Goal: Task Accomplishment & Management: Manage account settings

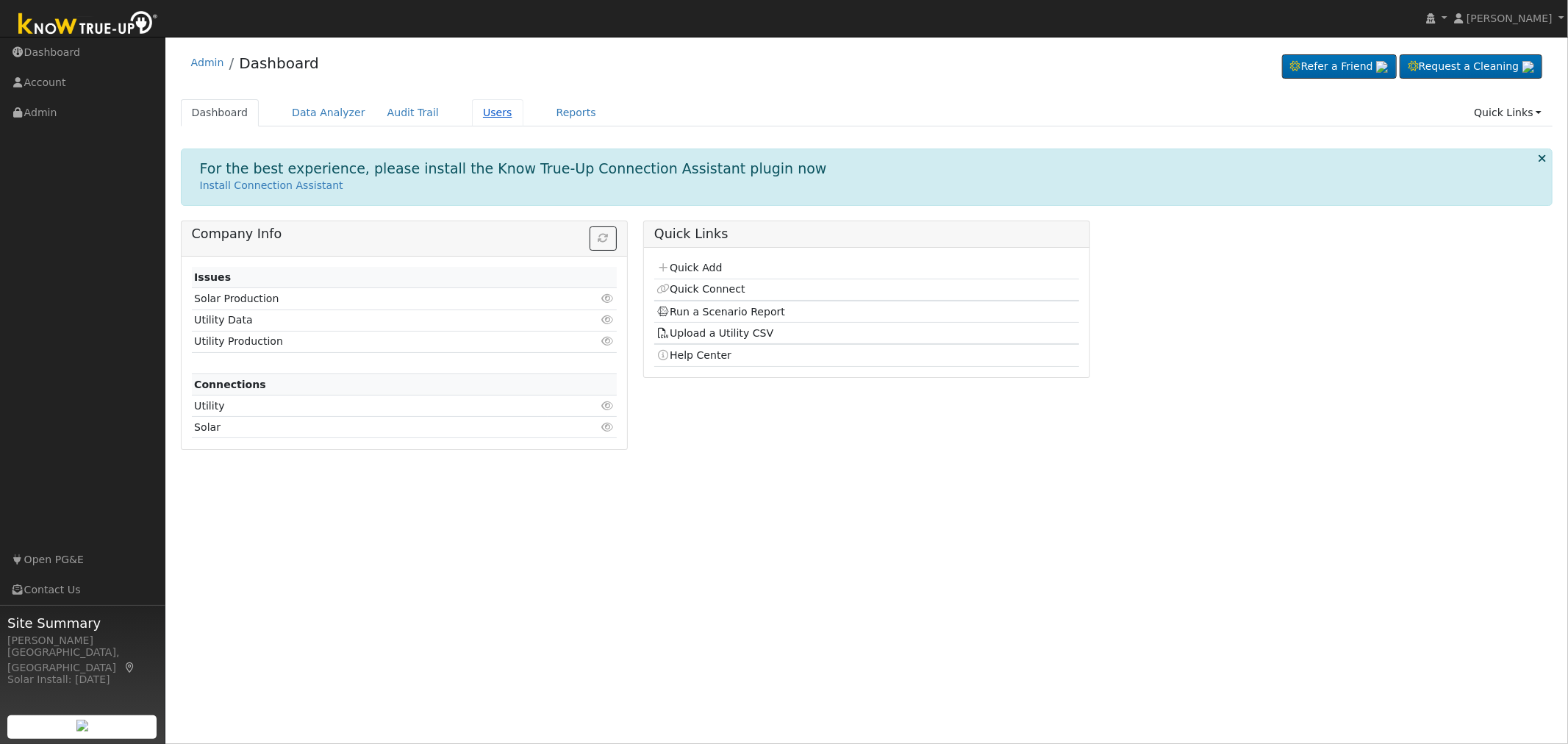
click at [478, 115] on link "Users" at bounding box center [497, 112] width 51 height 27
click at [472, 110] on link "Users" at bounding box center [497, 112] width 51 height 27
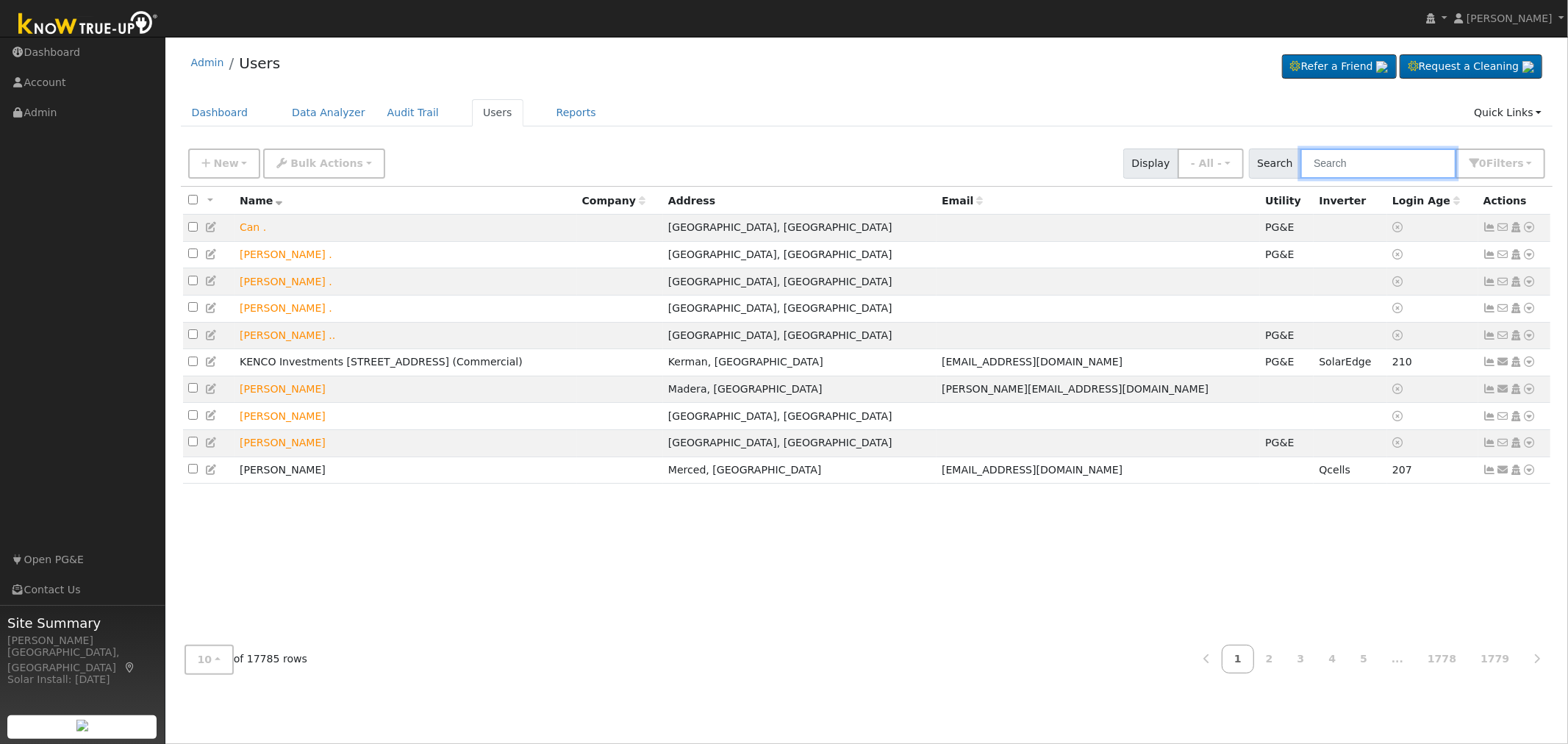
click at [1376, 166] on input "text" at bounding box center [1378, 163] width 156 height 30
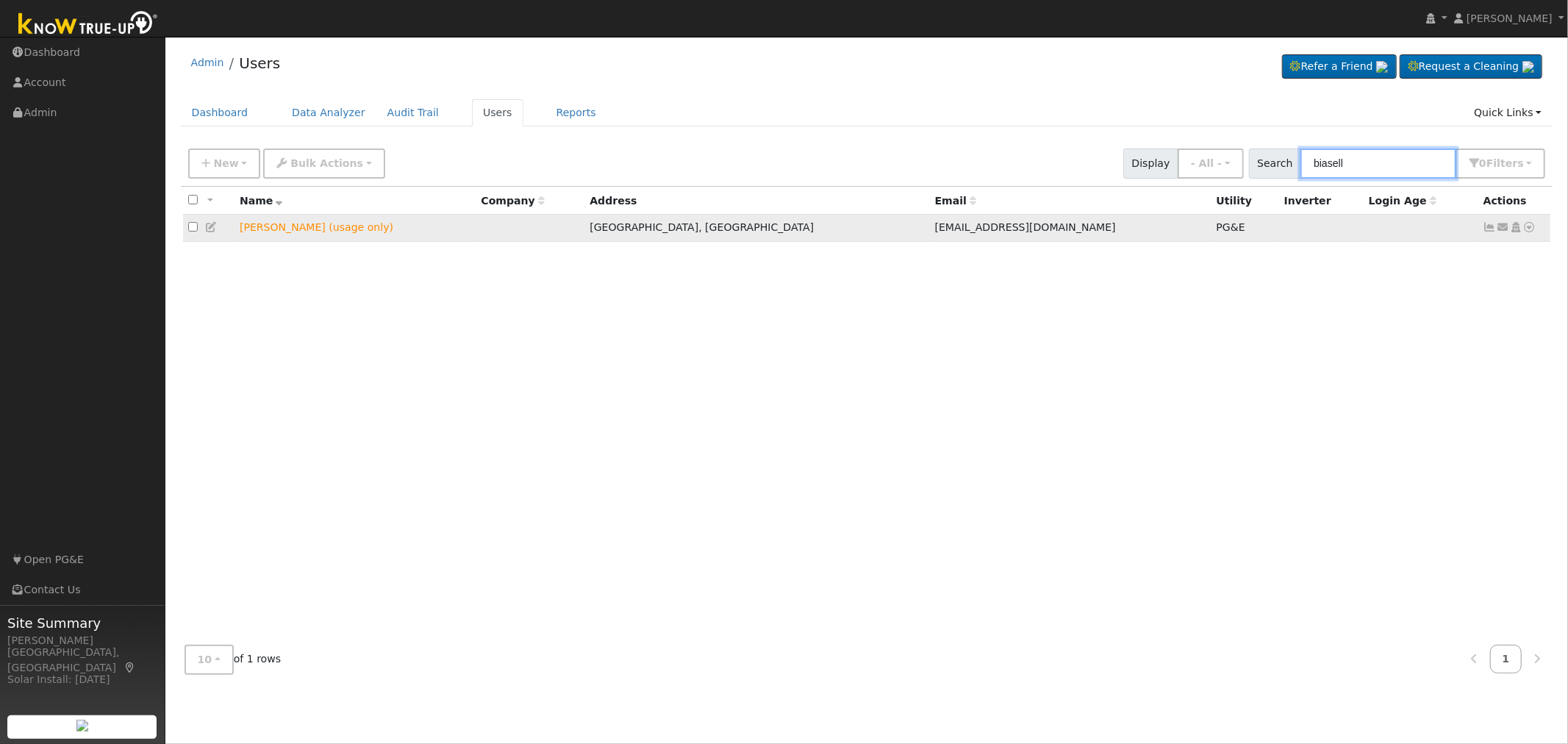
type input "biasell"
click at [317, 230] on td "[PERSON_NAME] (usage only)" at bounding box center [355, 227] width 241 height 27
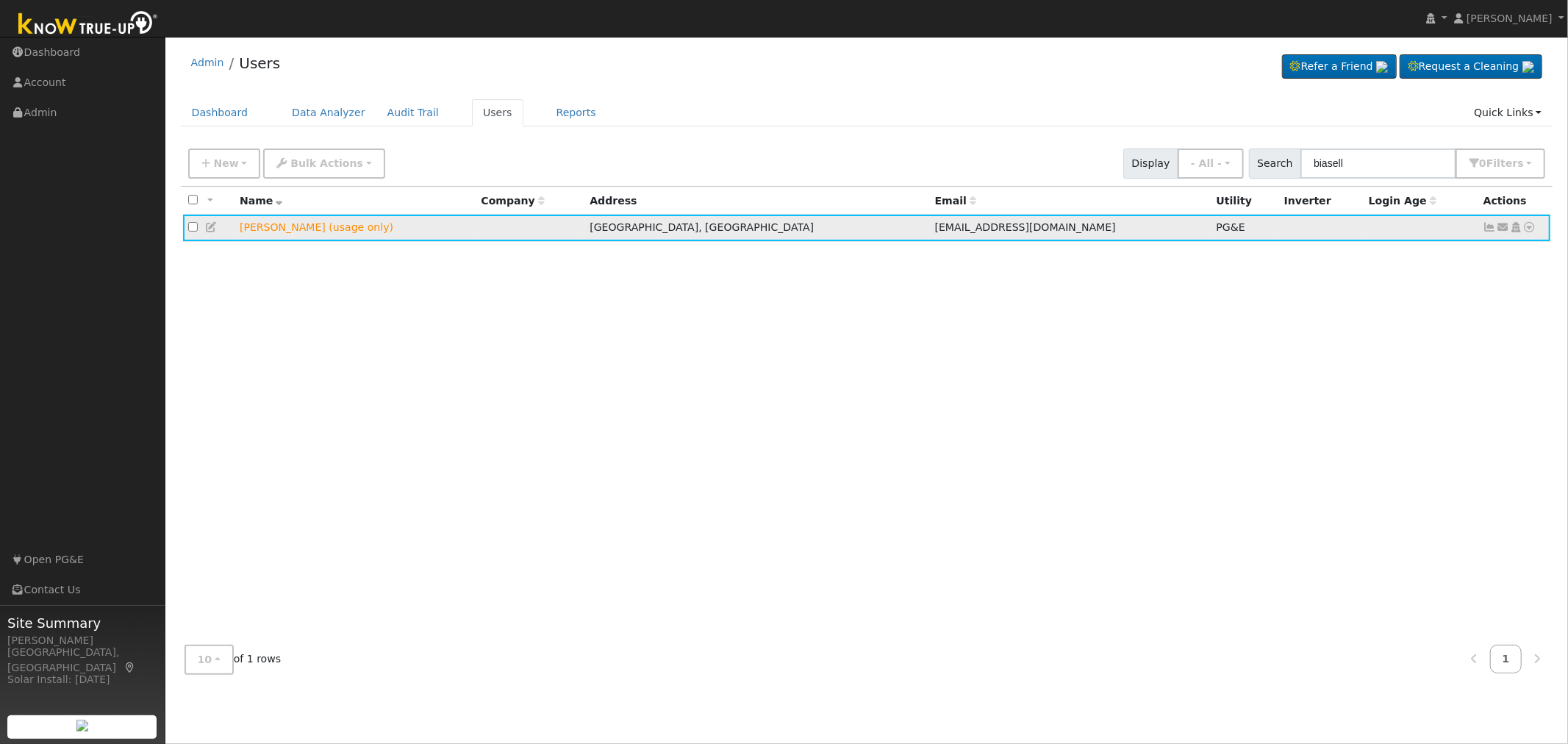
click at [1517, 230] on icon at bounding box center [1515, 226] width 13 height 10
